Goal: Transaction & Acquisition: Purchase product/service

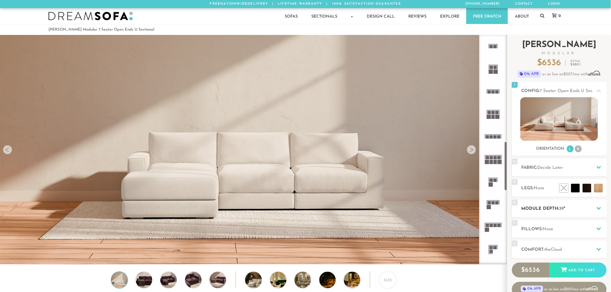
scroll to position [6962, 606]
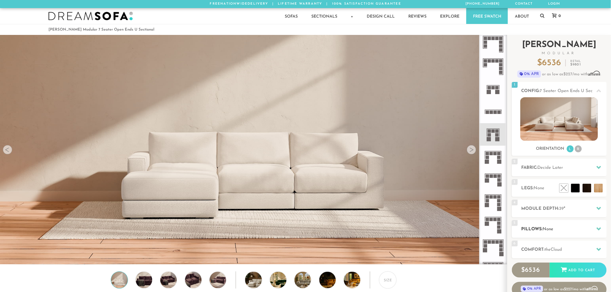
click at [540, 231] on h2 "Pillows: None" at bounding box center [563, 229] width 85 height 7
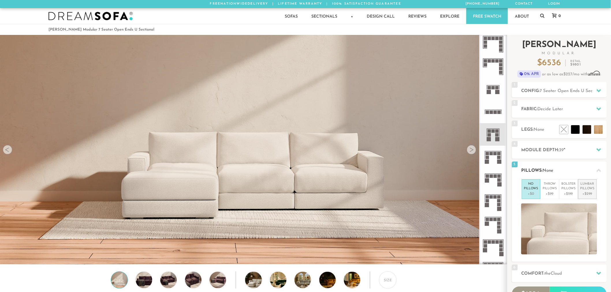
click at [587, 188] on p "Lumbar Pillows" at bounding box center [587, 187] width 14 height 10
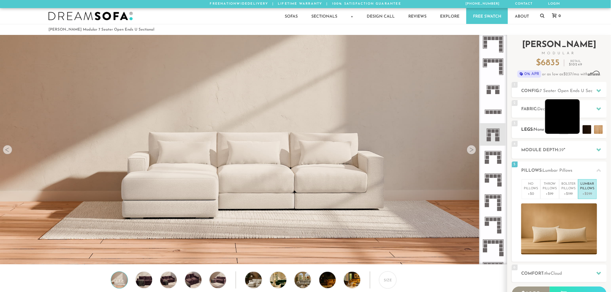
click at [573, 129] on li at bounding box center [562, 116] width 35 height 35
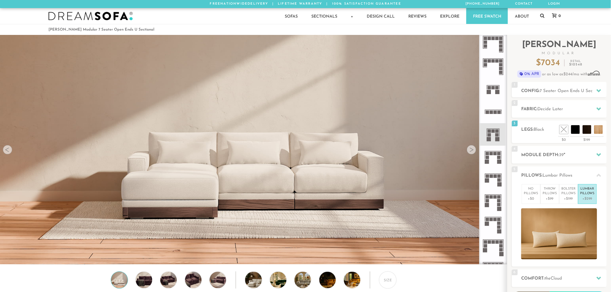
click at [541, 16] on icon at bounding box center [542, 16] width 4 height 4
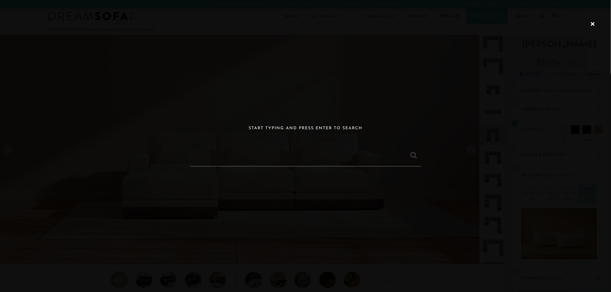
paste input "[PERSON_NAME] Modular 4 Seater Open-Ends U Sectional"
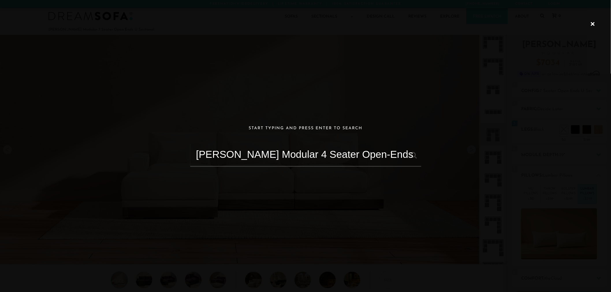
scroll to position [0, 3]
type input "[PERSON_NAME] Modular 4 Seater Open-Ends U Sectional"
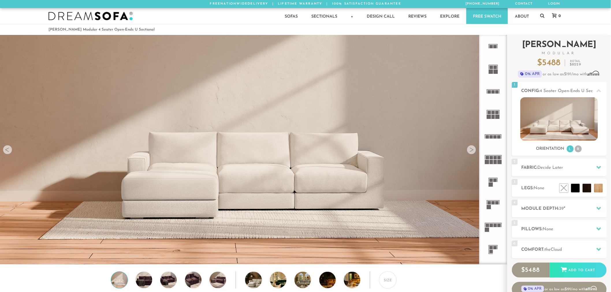
scroll to position [5, 5]
click at [544, 116] on img at bounding box center [559, 119] width 78 height 44
click at [558, 92] on span "4 Seater Open-Ends U Sectional" at bounding box center [572, 91] width 64 height 4
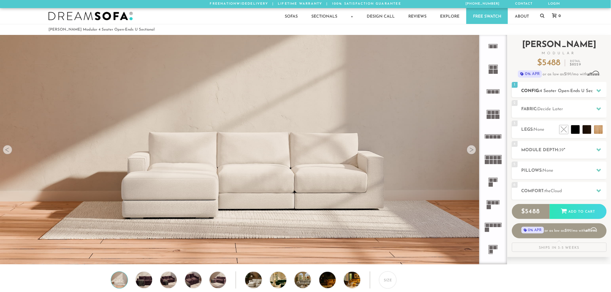
click at [558, 92] on span "4 Seater Open-Ends U Sectional" at bounding box center [572, 91] width 64 height 4
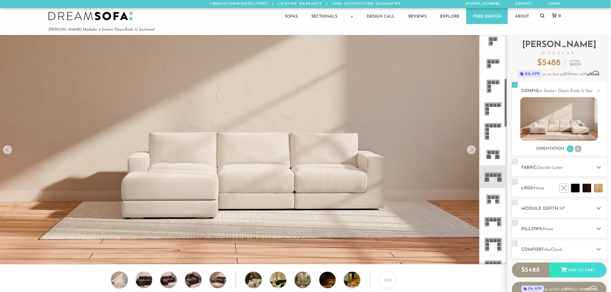
scroll to position [200, 0]
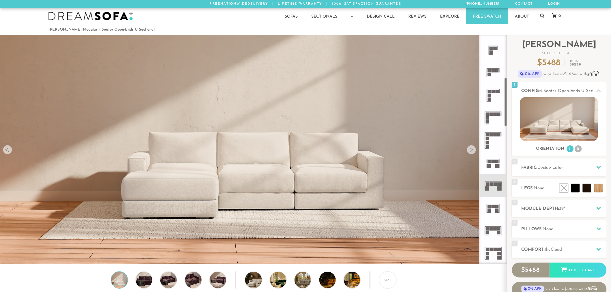
click at [494, 191] on icon at bounding box center [493, 185] width 23 height 23
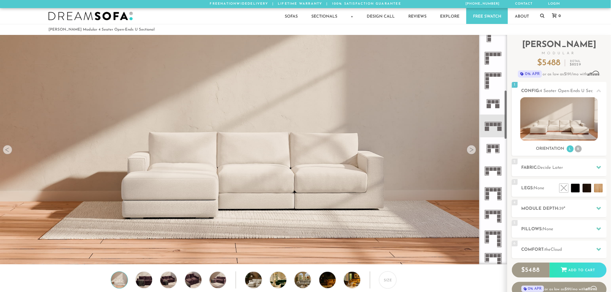
scroll to position [264, 0]
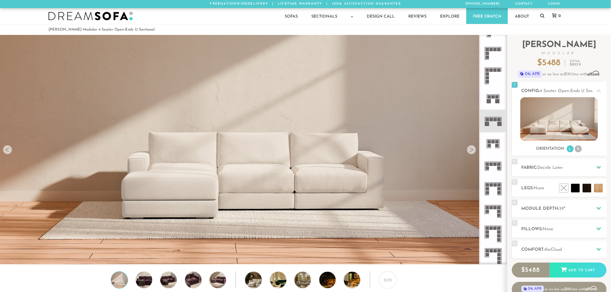
click at [546, 18] on div "Sofas Sofas Sofa Sleepers Modular Sofas Sectionals Sectionals Sectional Sleeper…" at bounding box center [306, 16] width 526 height 16
click at [544, 15] on icon at bounding box center [542, 15] width 4 height 5
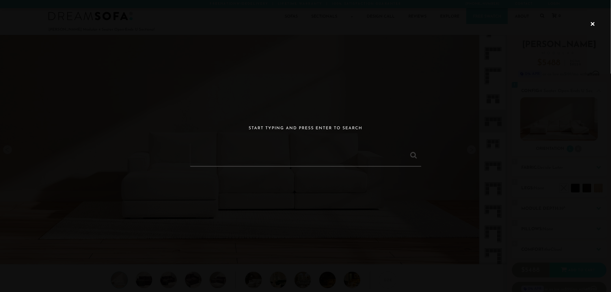
paste input "[PERSON_NAME] Modular 4 Seater Open-Ends U Sectional"
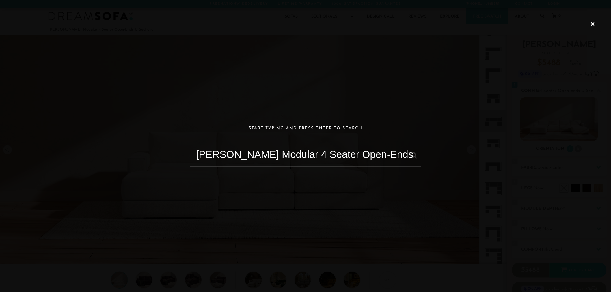
scroll to position [0, 3]
type input "[PERSON_NAME] Modular 4 Seater Open-Ends U Sectional"
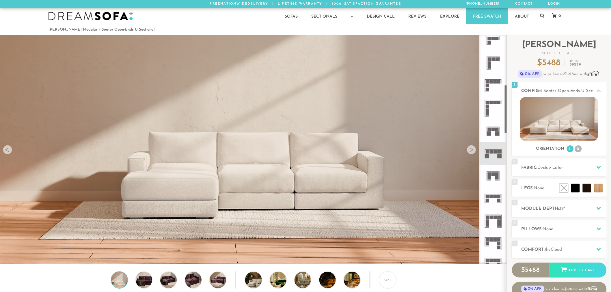
scroll to position [234, 0]
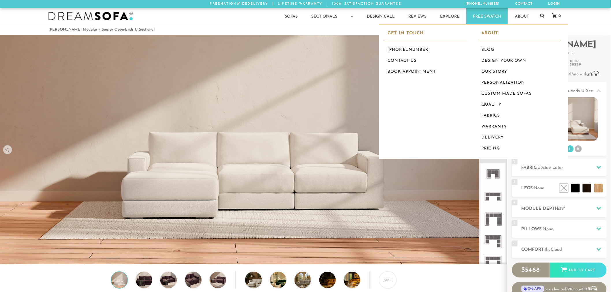
click at [541, 15] on icon at bounding box center [542, 16] width 4 height 4
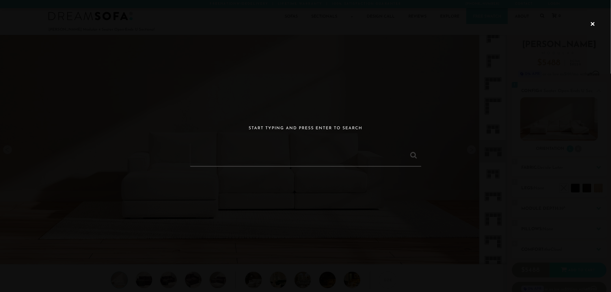
paste input "Landon Modular 3 Seater Chaise Sectional"
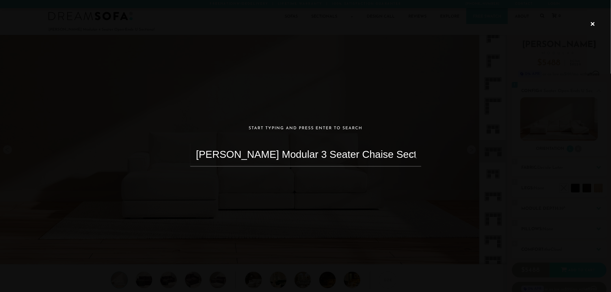
type input "Landon Modular 3 Seater Chaise Sectional"
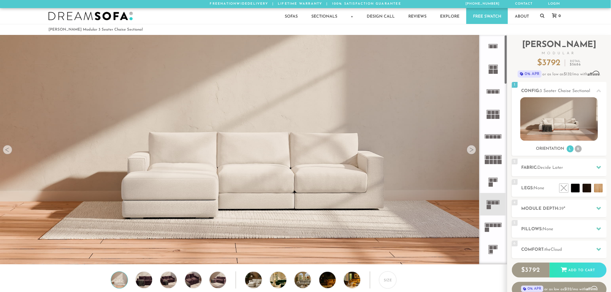
scroll to position [6962, 606]
